Goal: Information Seeking & Learning: Learn about a topic

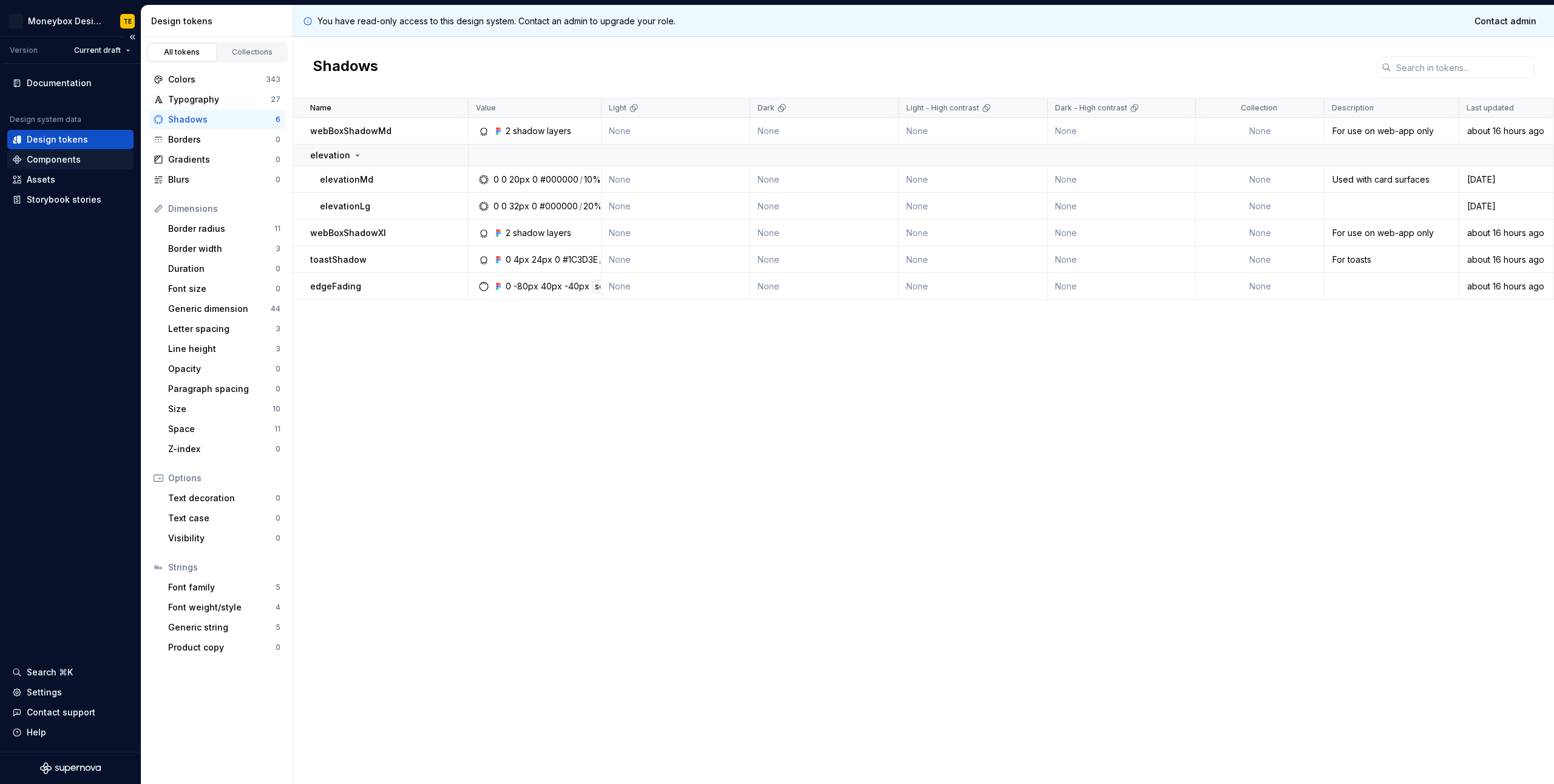
click at [74, 158] on div "Components" at bounding box center [53, 160] width 54 height 12
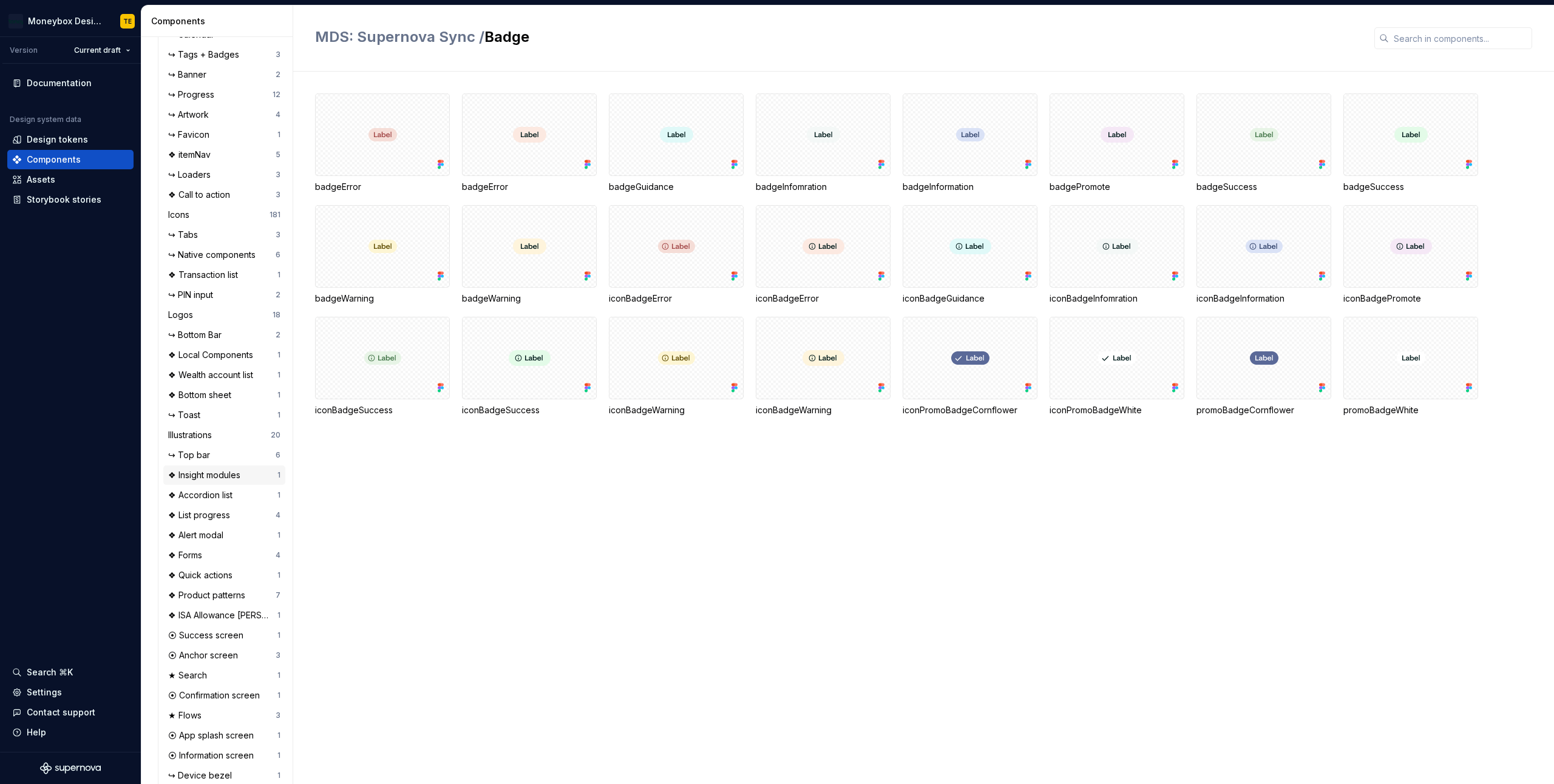
scroll to position [747, 0]
click at [202, 440] on div "↪ Top bar" at bounding box center [191, 442] width 47 height 12
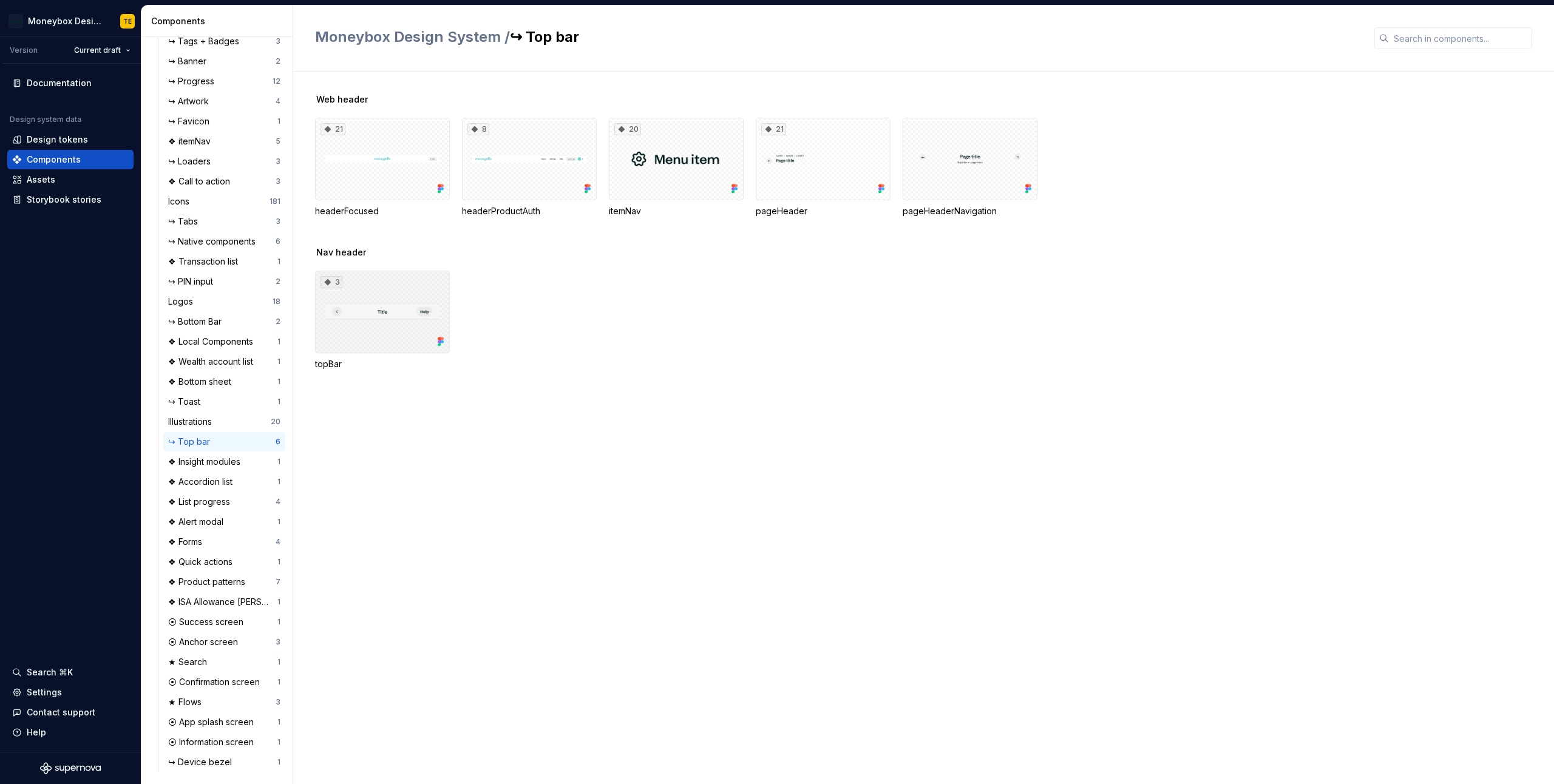
click at [375, 295] on div "3" at bounding box center [382, 312] width 135 height 83
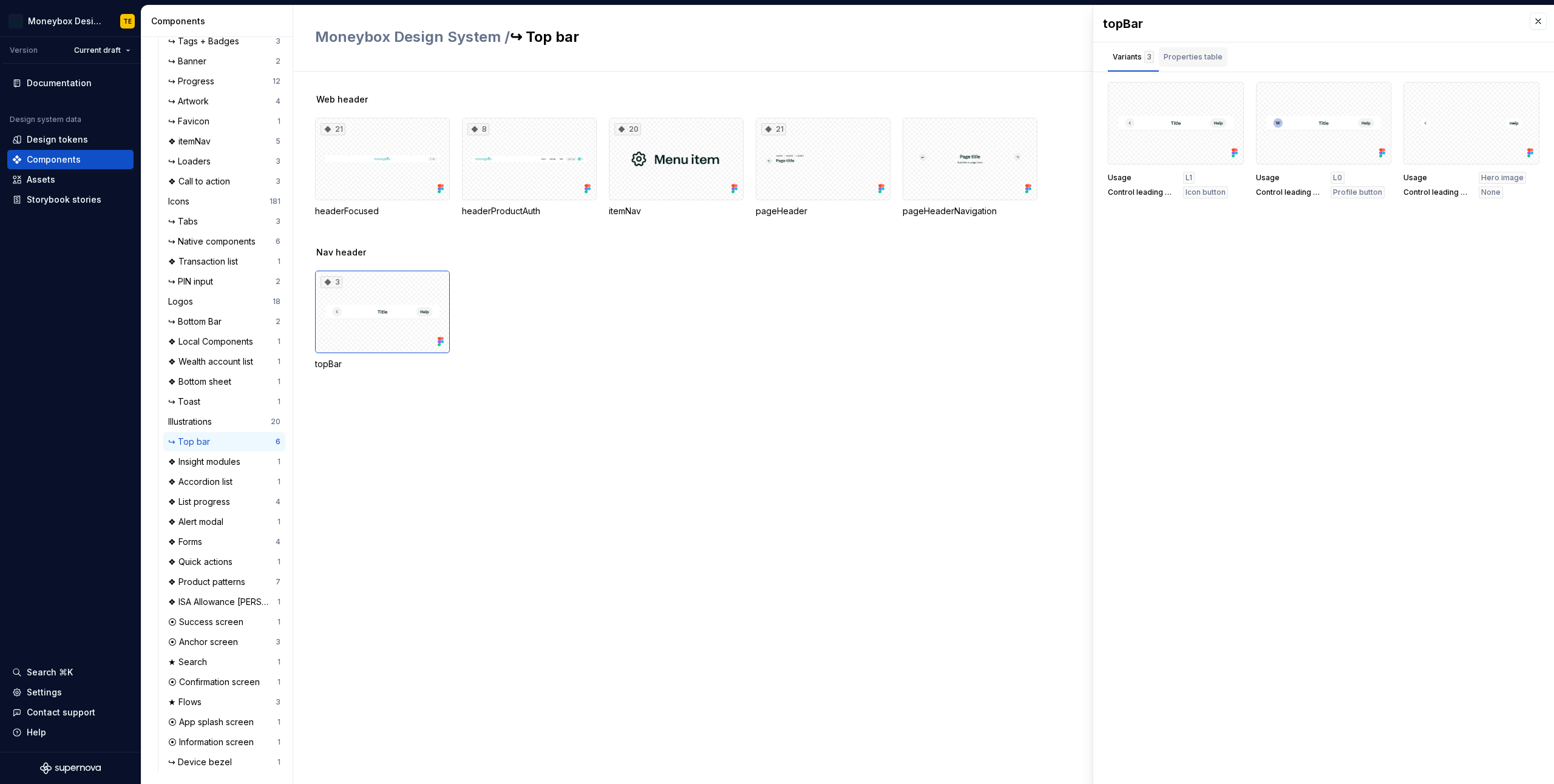
click at [1209, 54] on div "Properties table" at bounding box center [1193, 57] width 59 height 12
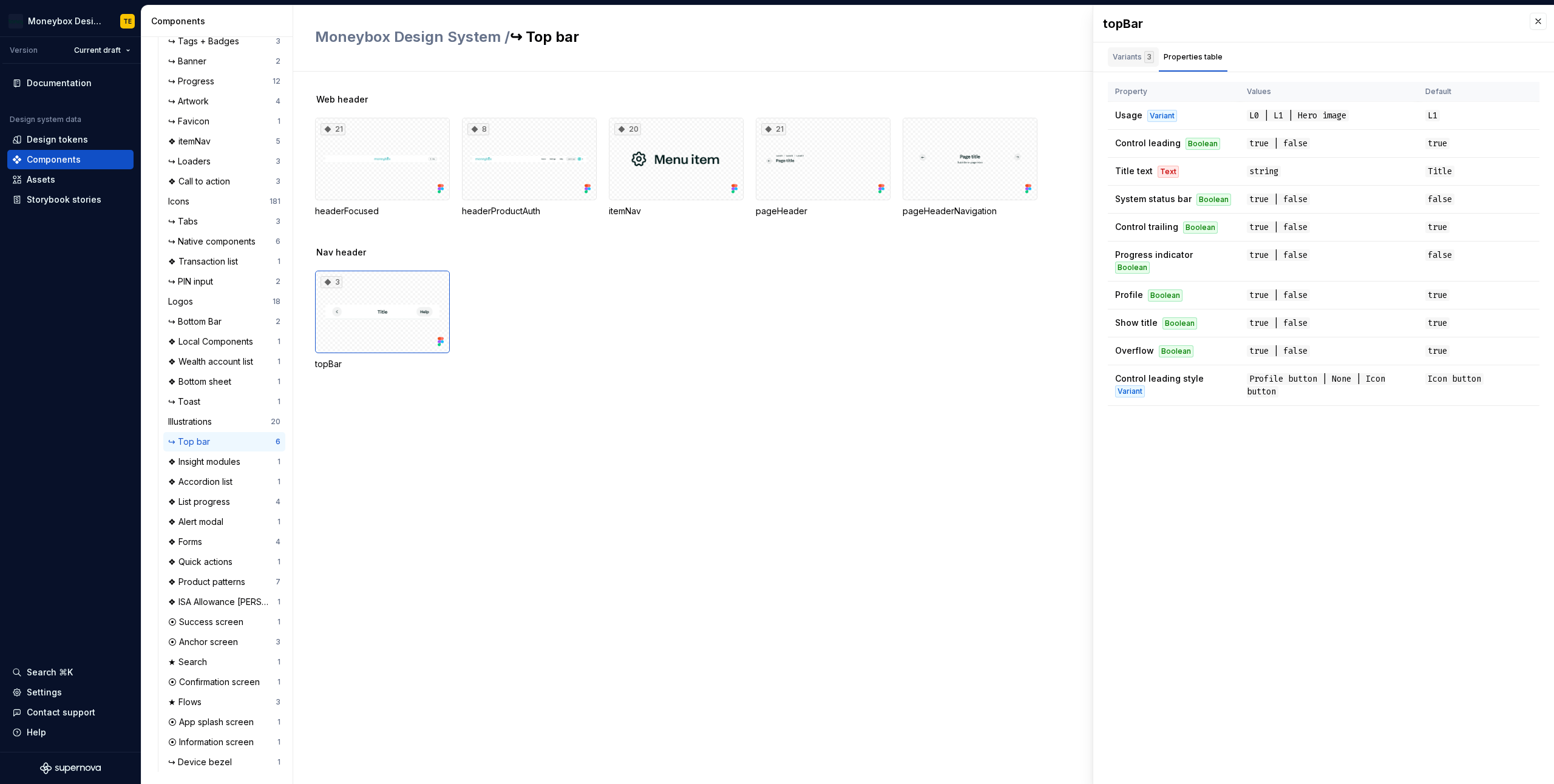
click at [1125, 53] on div "Variants 3" at bounding box center [1133, 57] width 41 height 12
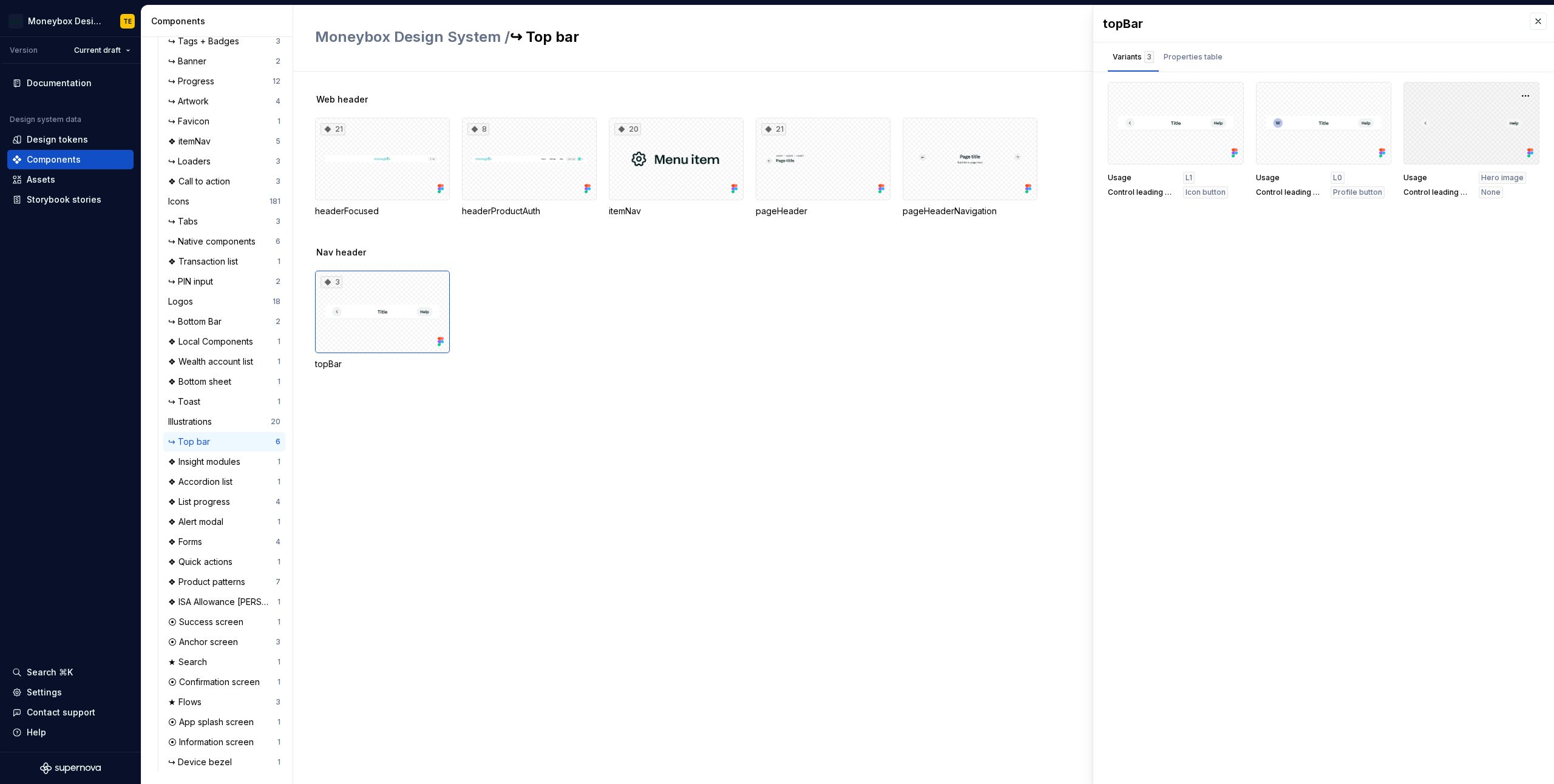
click at [1449, 145] on div at bounding box center [1471, 123] width 136 height 83
click at [1249, 104] on div "Usage L1 Control leading style Icon button Usage L0 Control leading style Profi…" at bounding box center [1324, 140] width 432 height 116
click at [1292, 120] on div at bounding box center [1324, 123] width 136 height 83
click at [1179, 118] on div at bounding box center [1176, 123] width 136 height 83
